Goal: Find specific page/section: Find specific page/section

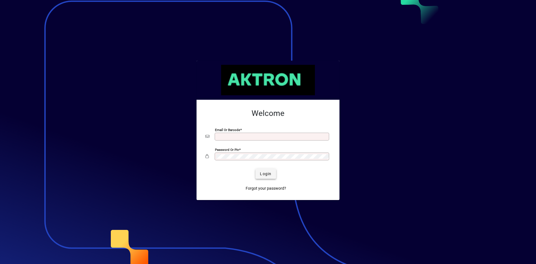
type input "**********"
click at [261, 169] on span "submit" at bounding box center [266, 173] width 20 height 13
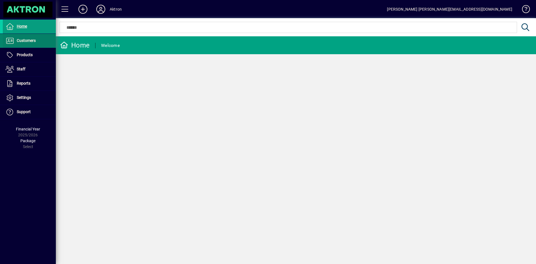
click at [11, 39] on icon at bounding box center [10, 40] width 8 height 7
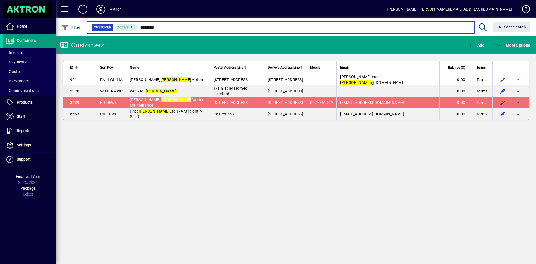
type input "********"
